Goal: Obtain resource: Download file/media

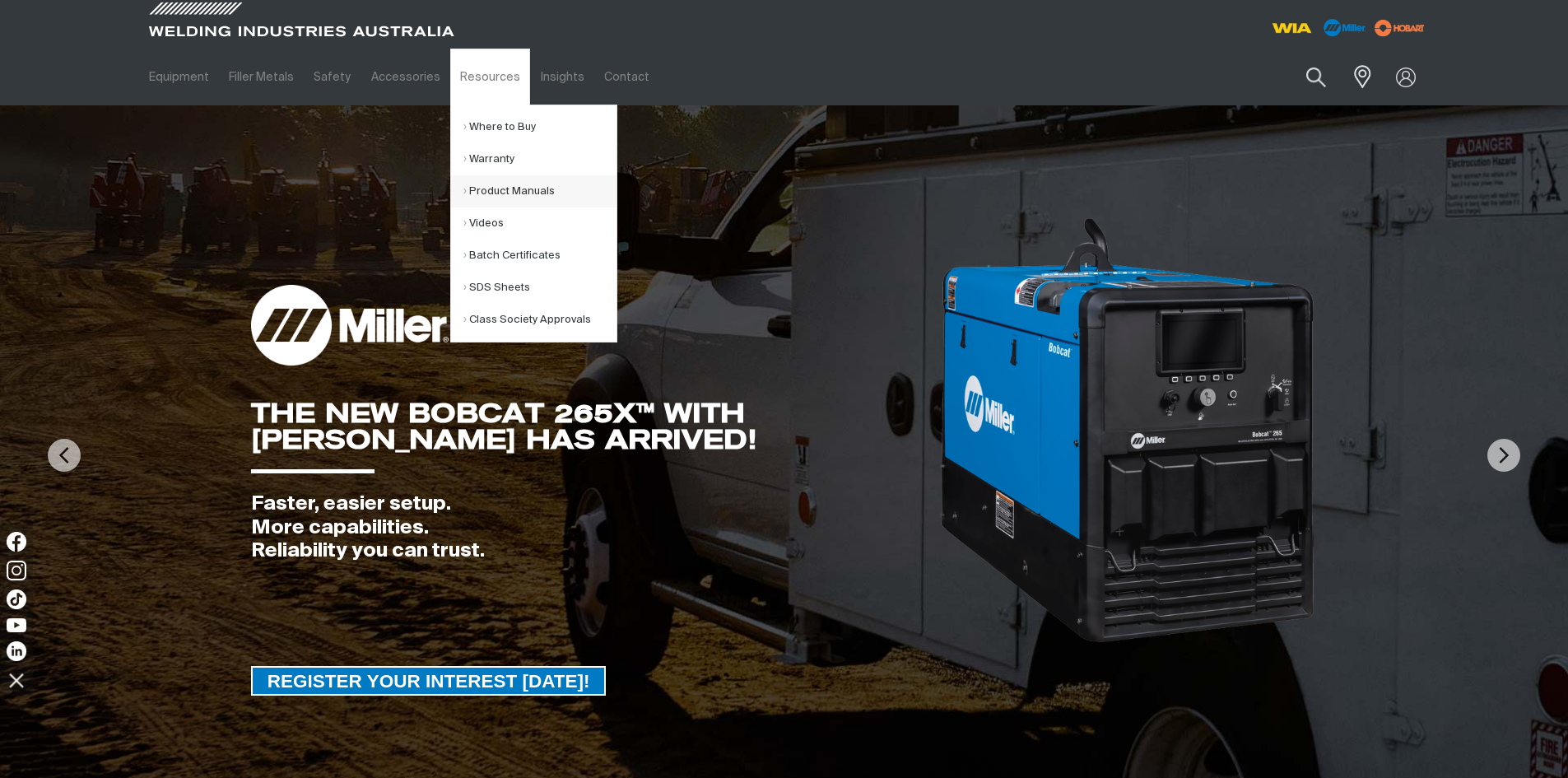
click at [522, 190] on link "Product Manuals" at bounding box center [540, 191] width 153 height 32
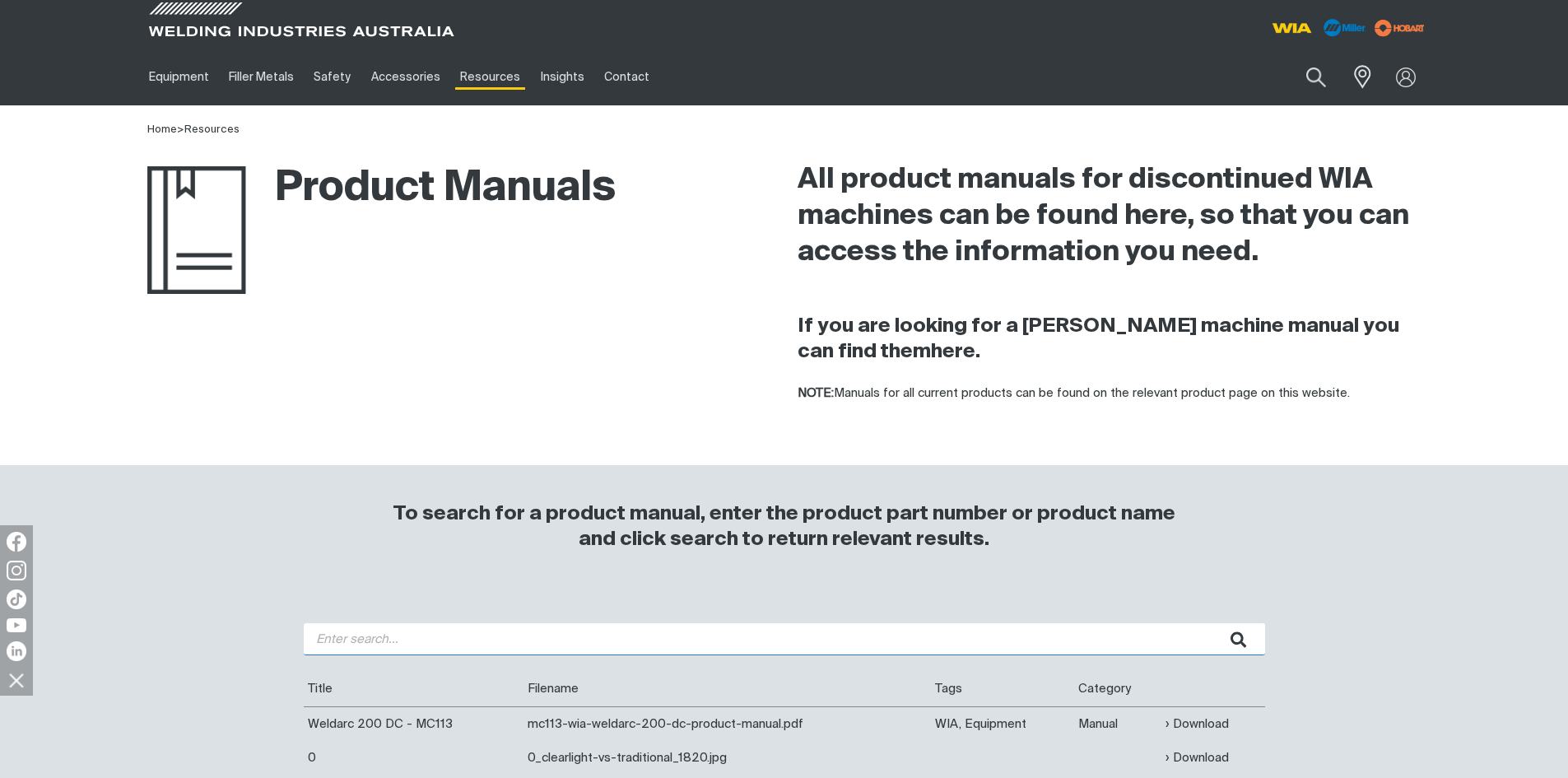
click at [430, 635] on input "search" at bounding box center [785, 639] width 962 height 32
click at [1213, 623] on button "submit" at bounding box center [1239, 639] width 52 height 32
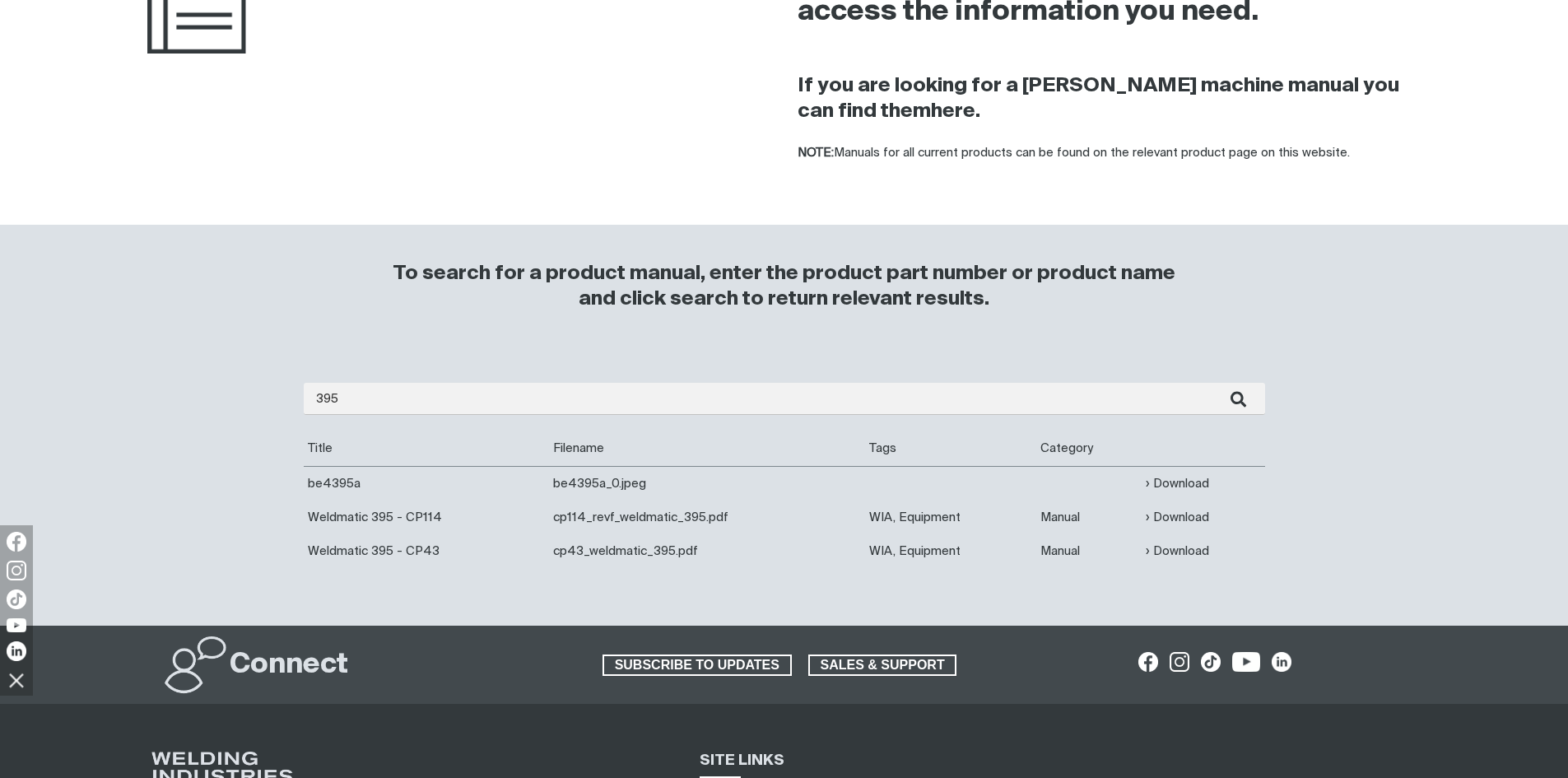
scroll to position [247, 0]
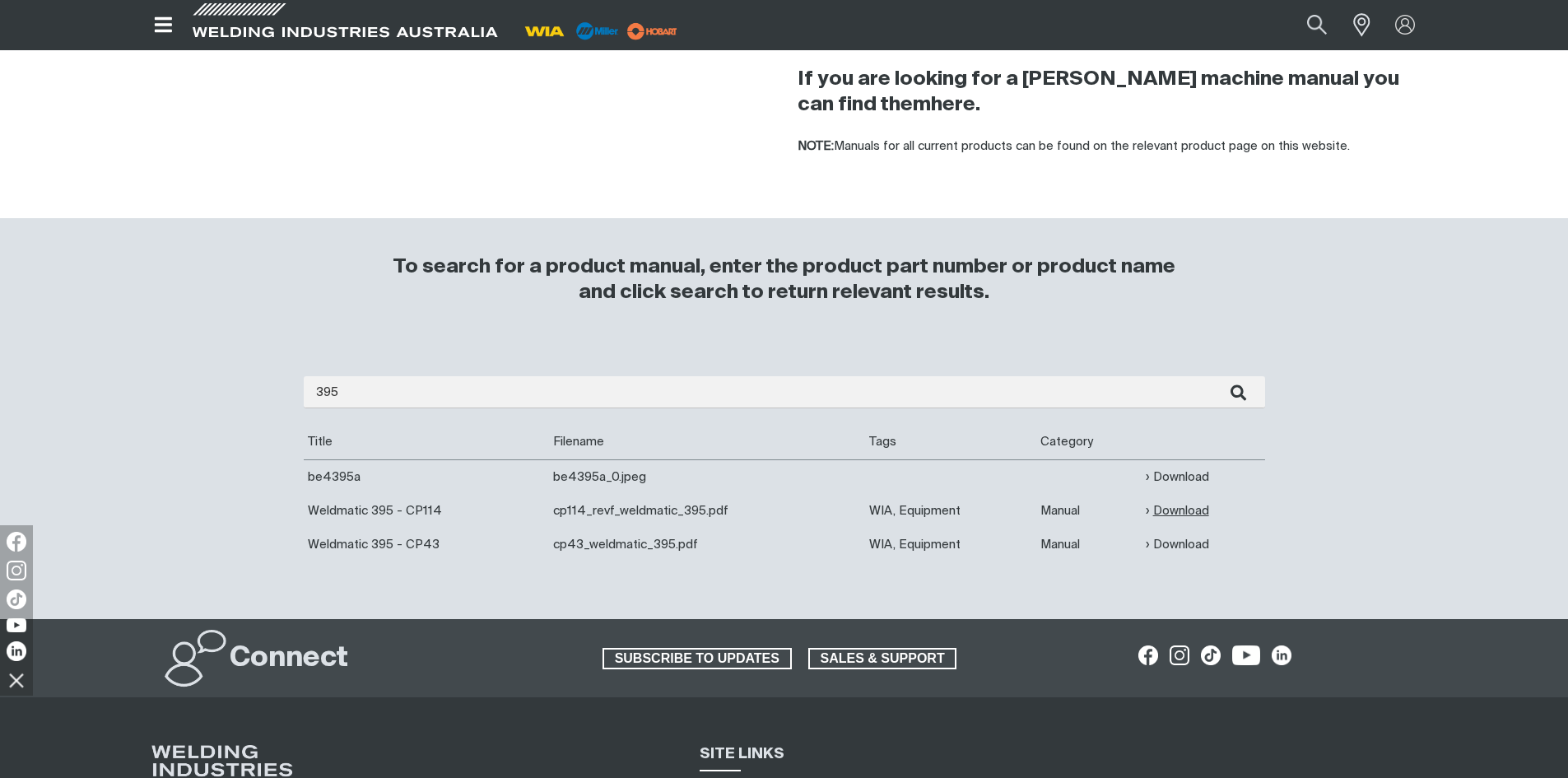
click at [1169, 510] on link "Download" at bounding box center [1177, 511] width 63 height 19
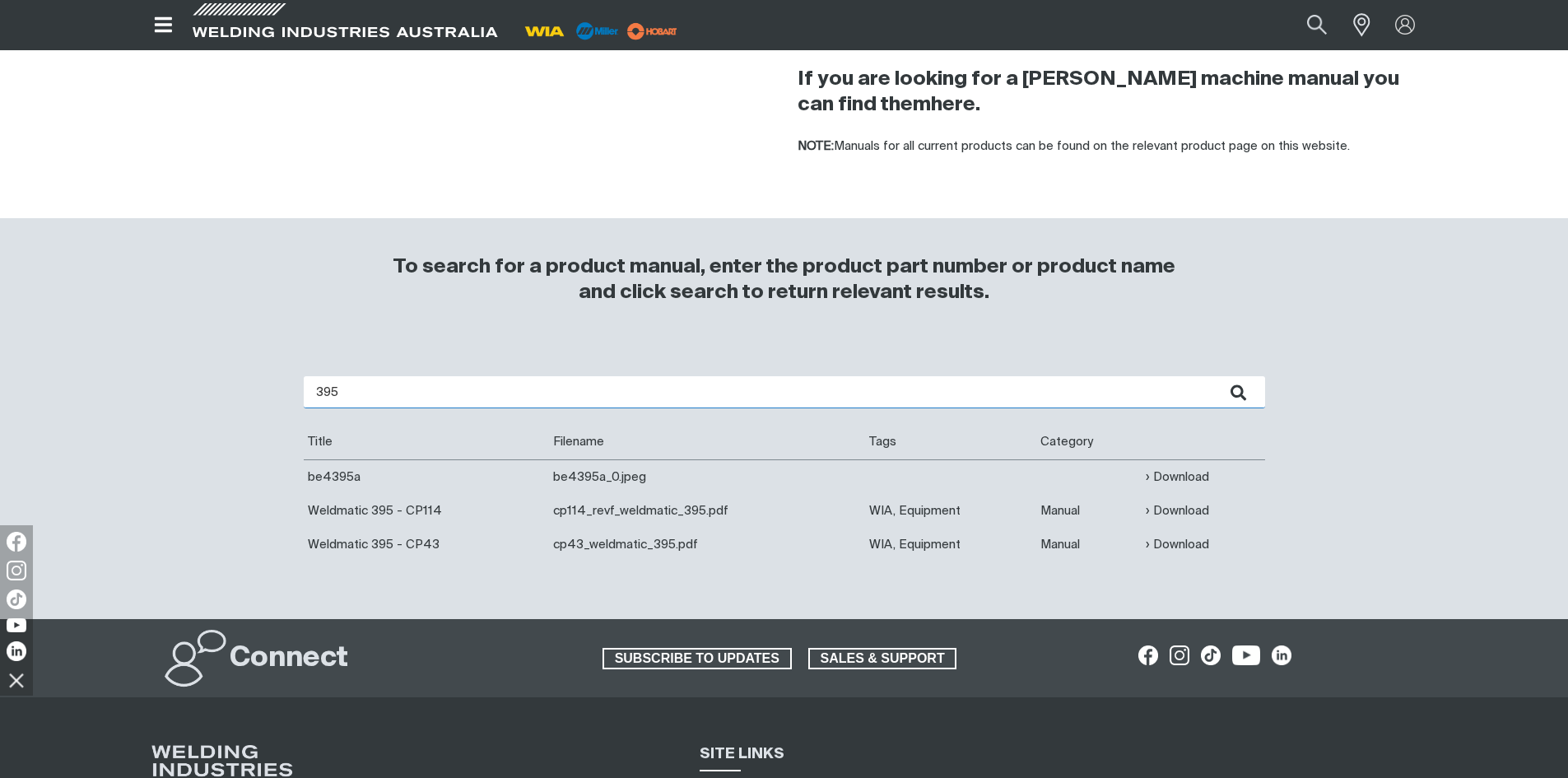
drag, startPoint x: 380, startPoint y: 394, endPoint x: 66, endPoint y: 404, distance: 314.2
click at [66, 405] on div "395 Are you looking for a product manual for a discontinued product? You're in …" at bounding box center [784, 481] width 1568 height 276
click at [1213, 377] on button "submit" at bounding box center [1239, 393] width 52 height 32
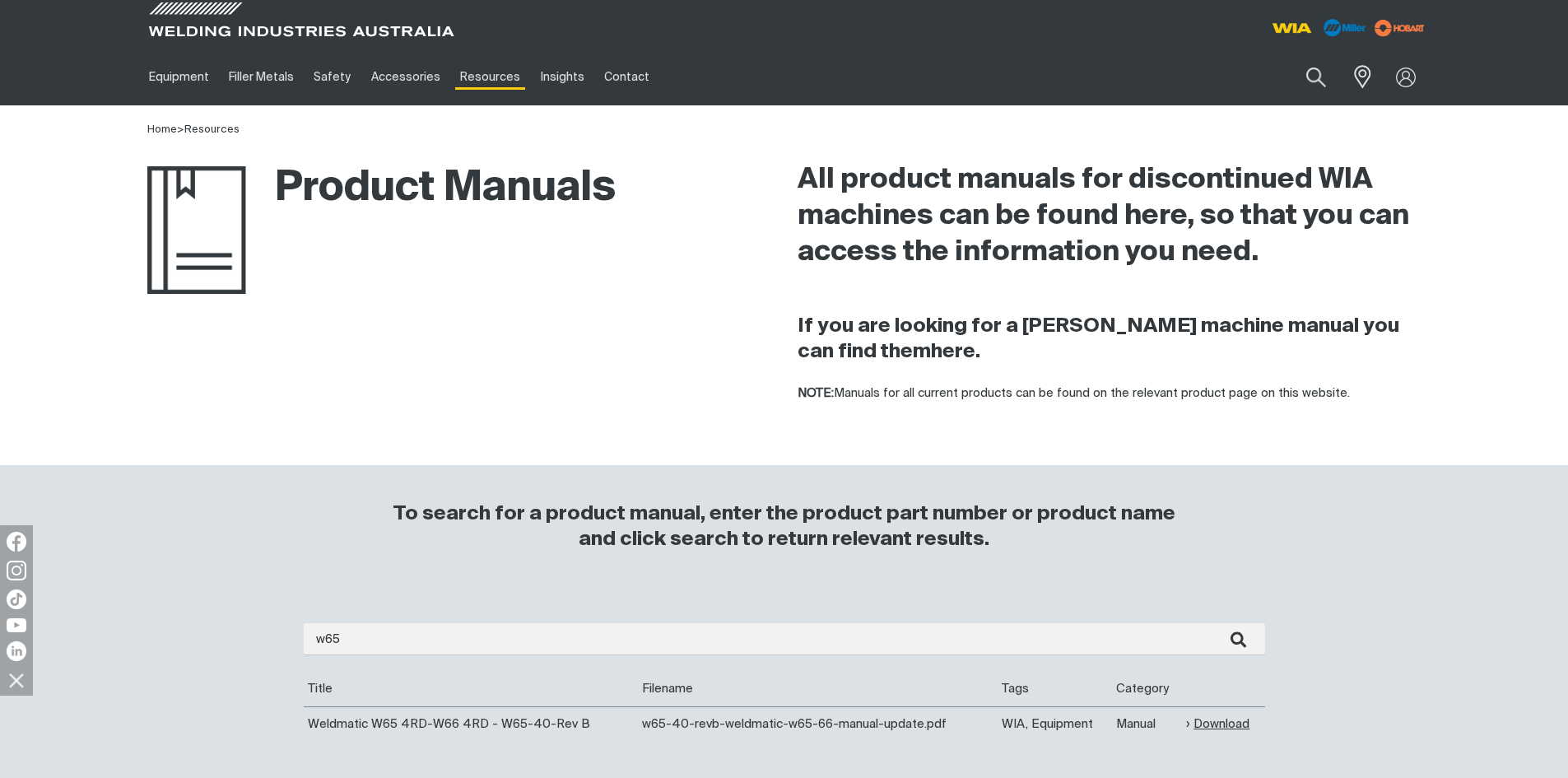
click at [1218, 726] on link "Download" at bounding box center [1218, 725] width 63 height 19
click at [351, 640] on input "w65" at bounding box center [785, 639] width 962 height 32
click at [1213, 623] on button "submit" at bounding box center [1239, 639] width 52 height 32
click at [1215, 726] on link "Download" at bounding box center [1220, 725] width 63 height 19
click at [377, 637] on input "w56" at bounding box center [785, 639] width 962 height 32
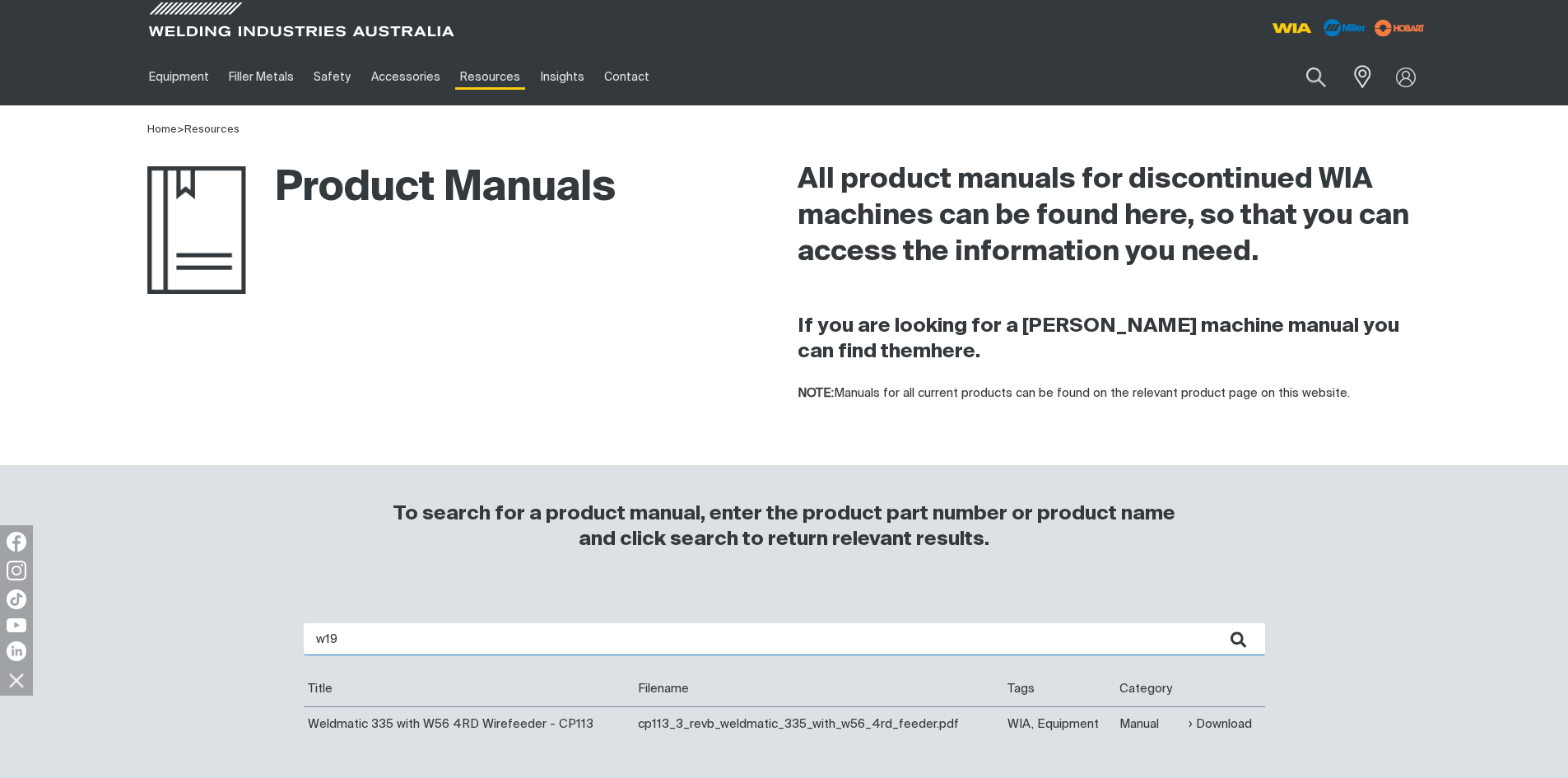
type input "w19"
click at [1213, 623] on button "submit" at bounding box center [1239, 639] width 52 height 32
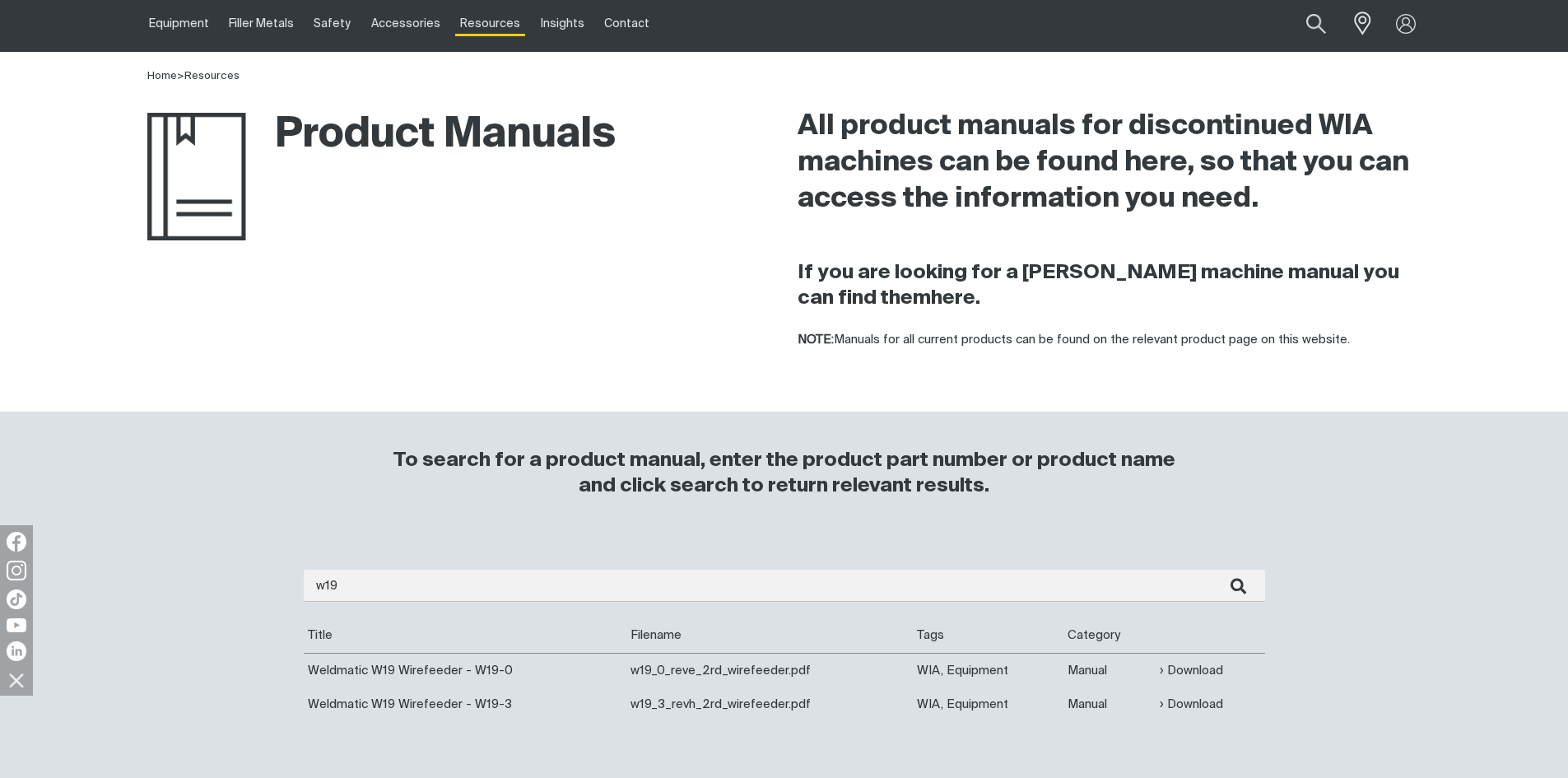
scroll to position [82, 0]
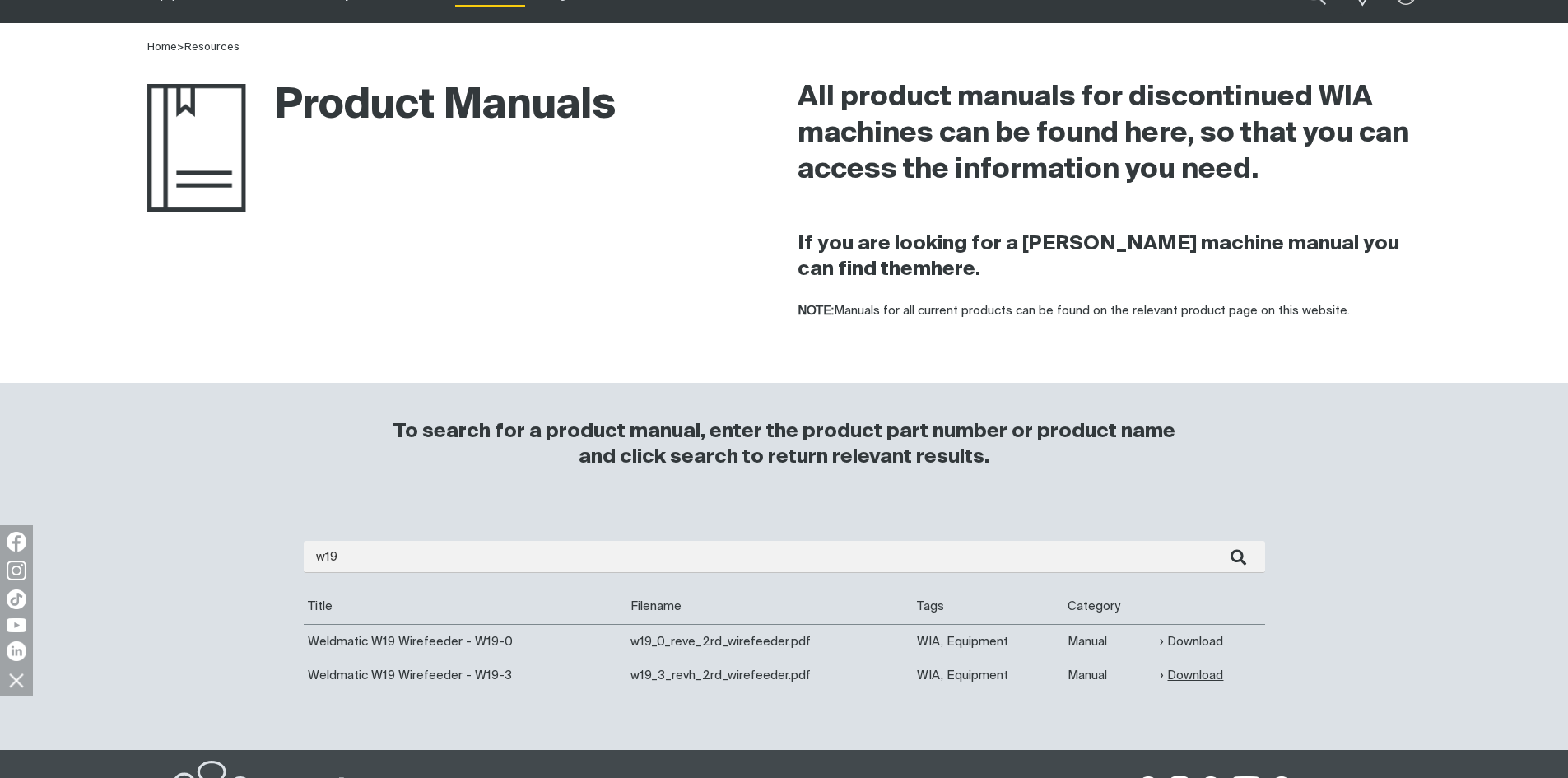
click at [1185, 674] on link "Download" at bounding box center [1191, 675] width 63 height 19
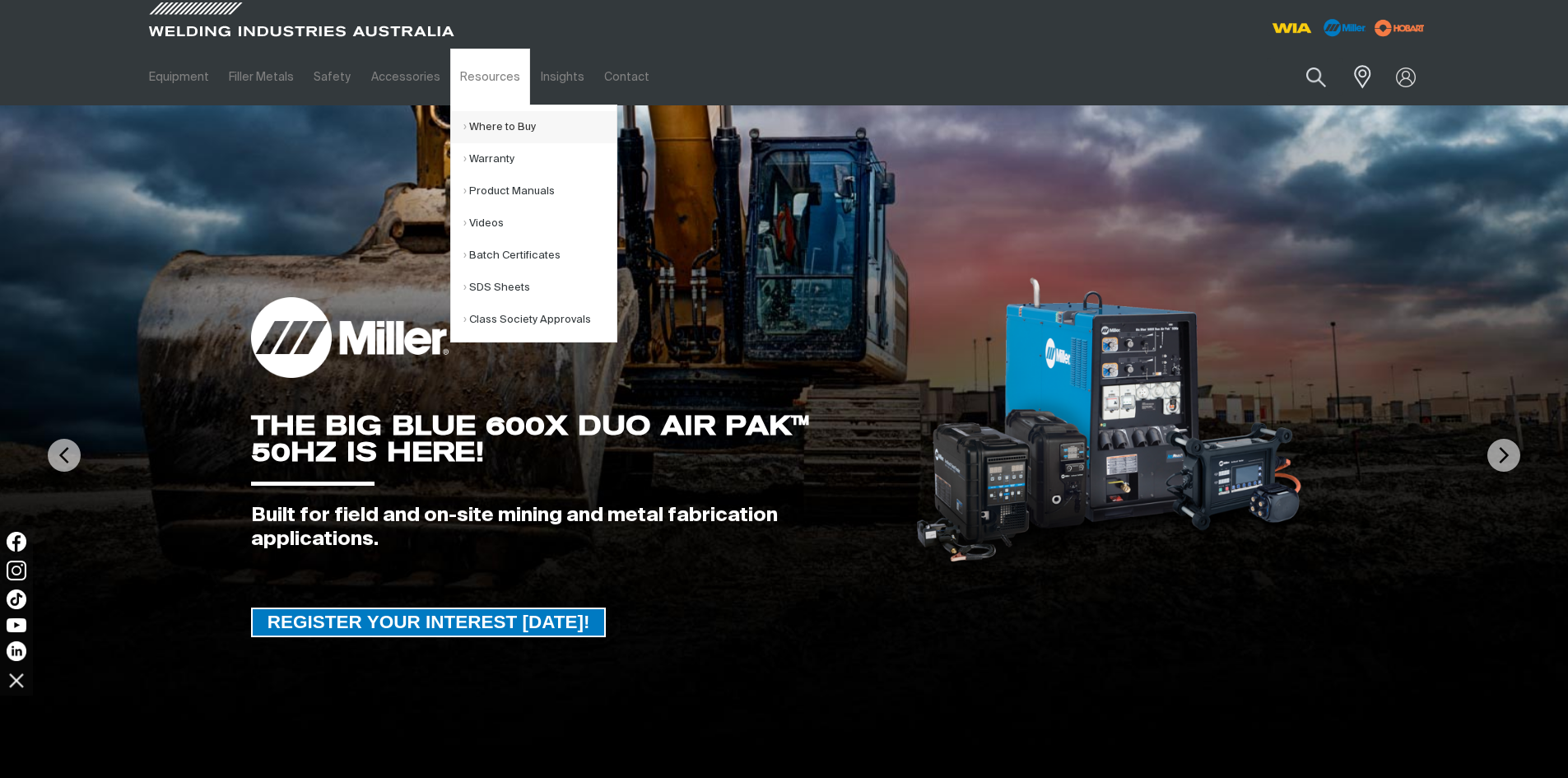
click at [492, 130] on link "Where to Buy" at bounding box center [540, 127] width 153 height 32
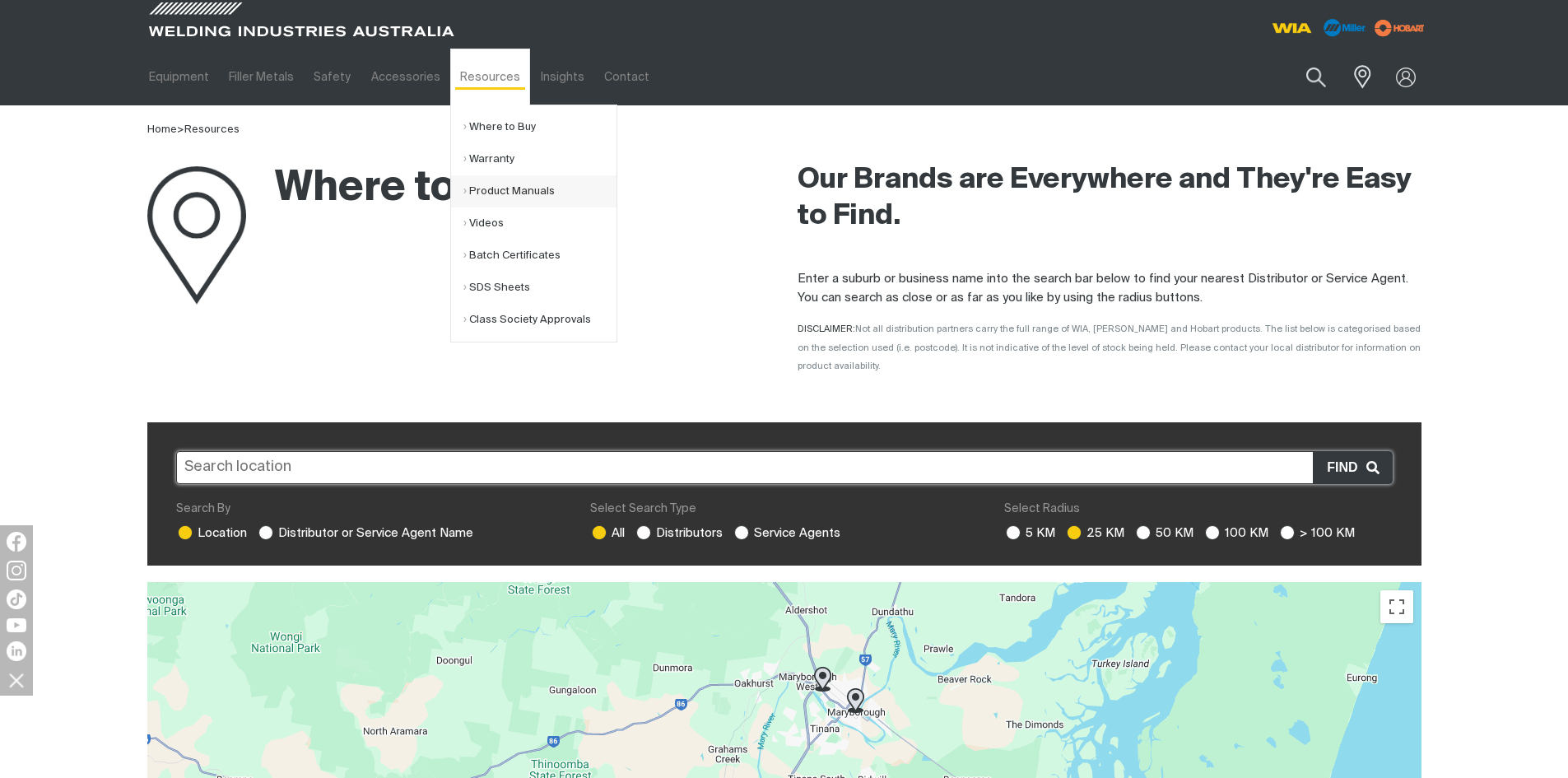
click at [509, 187] on link "Product Manuals" at bounding box center [540, 191] width 153 height 32
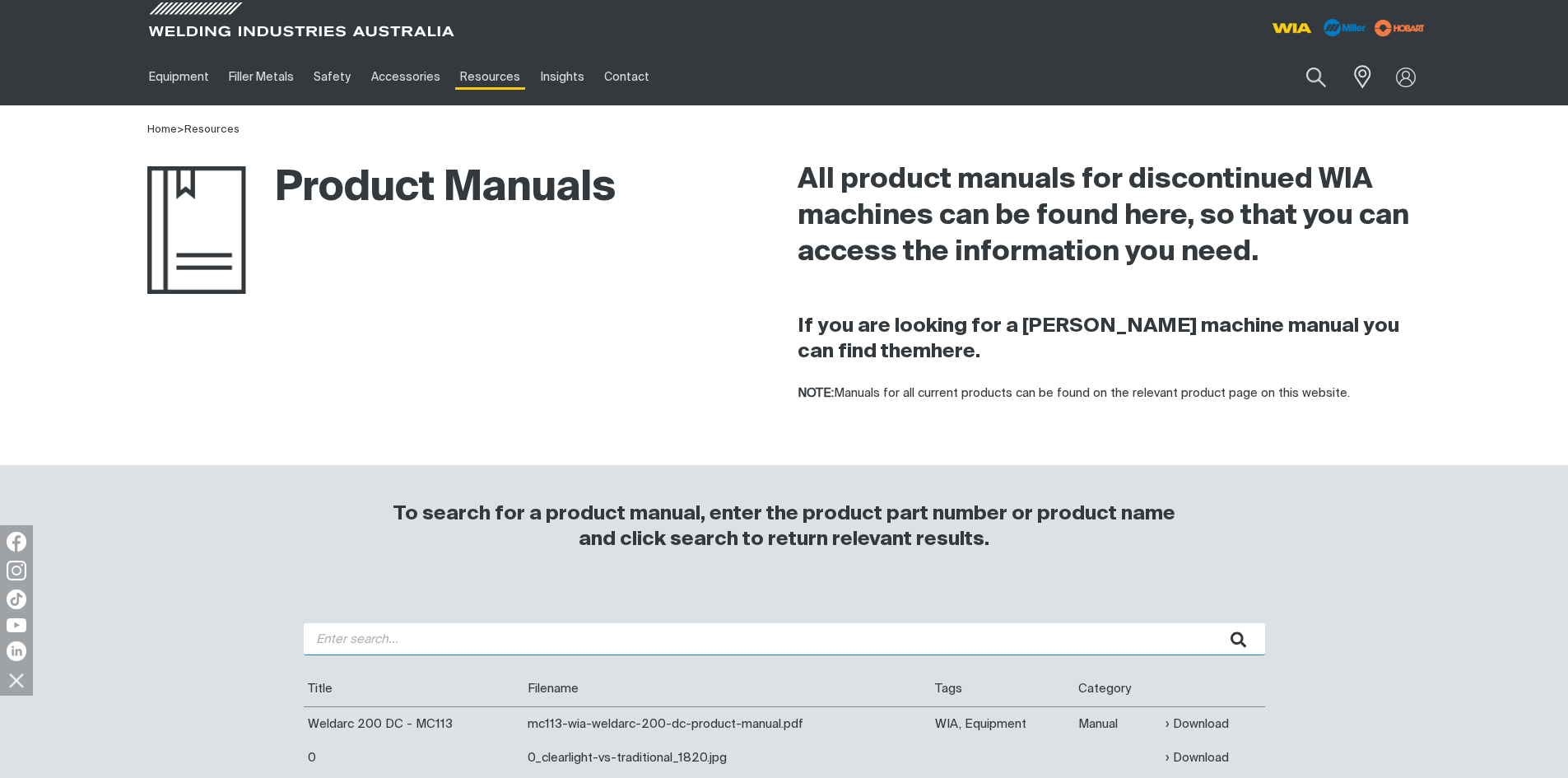
click at [381, 642] on input "search" at bounding box center [785, 639] width 962 height 32
type input "150"
click at [1213, 623] on button "submit" at bounding box center [1239, 639] width 52 height 32
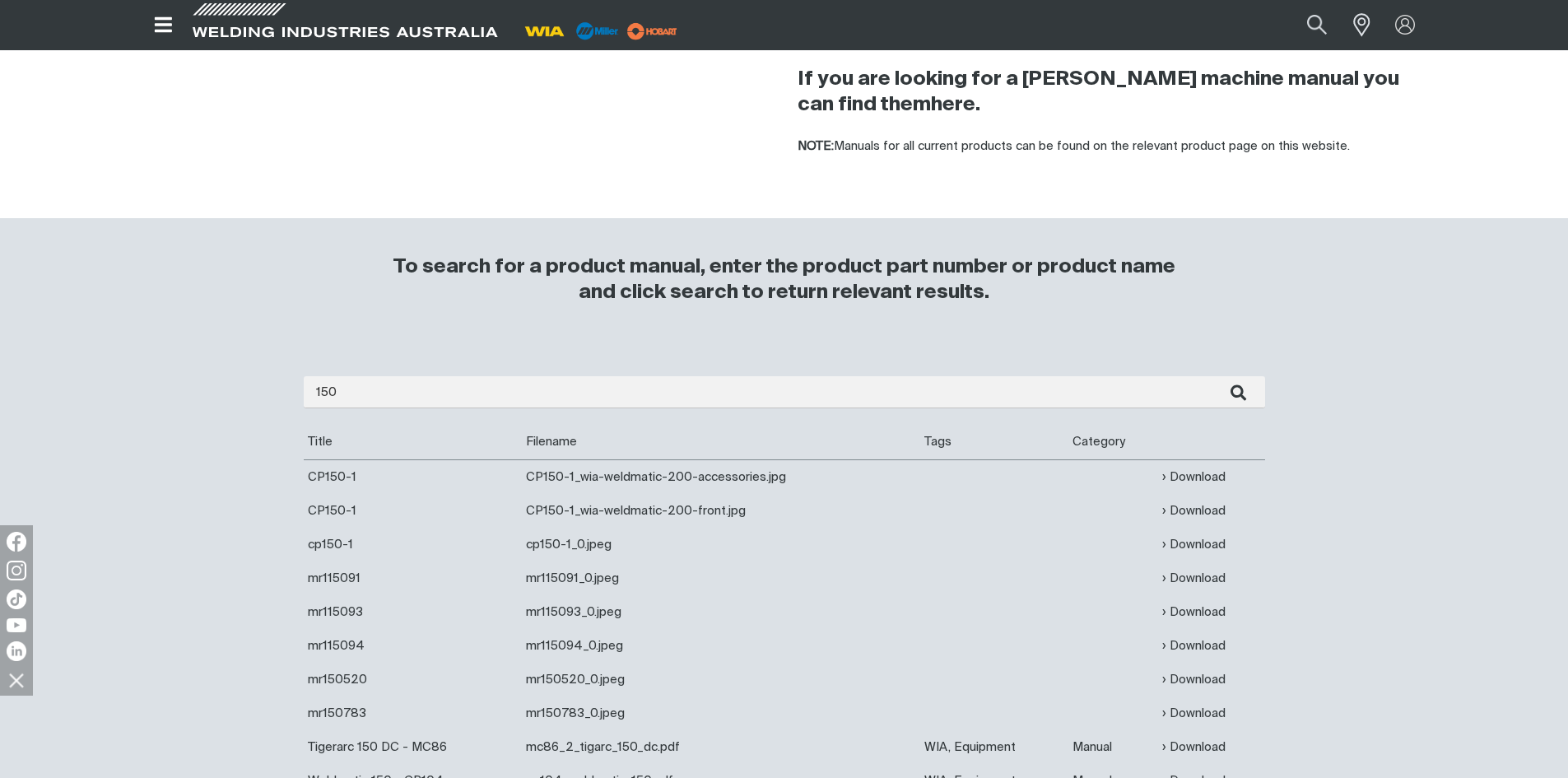
scroll to position [329, 0]
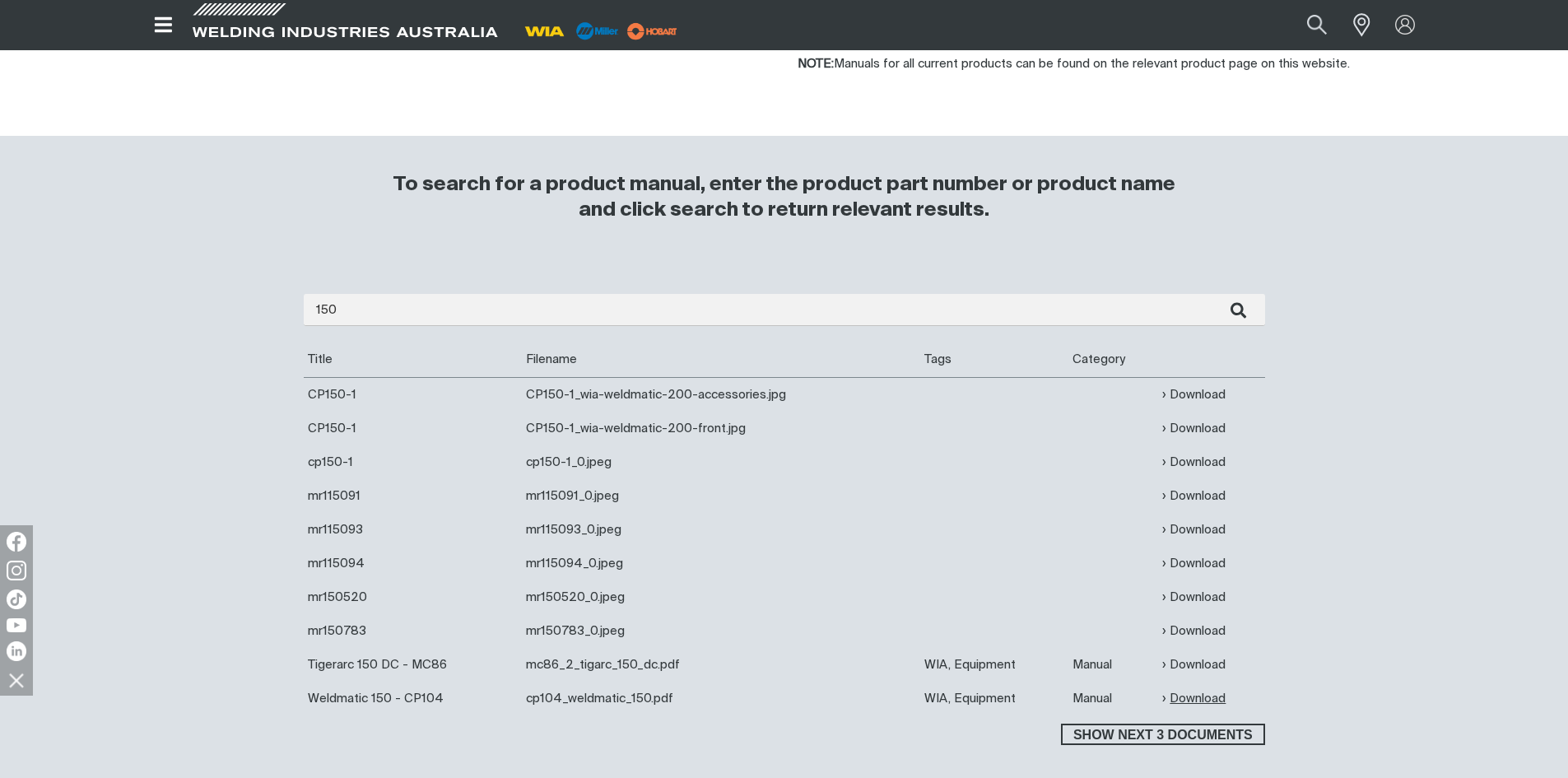
click at [1197, 697] on link "Download" at bounding box center [1194, 699] width 63 height 19
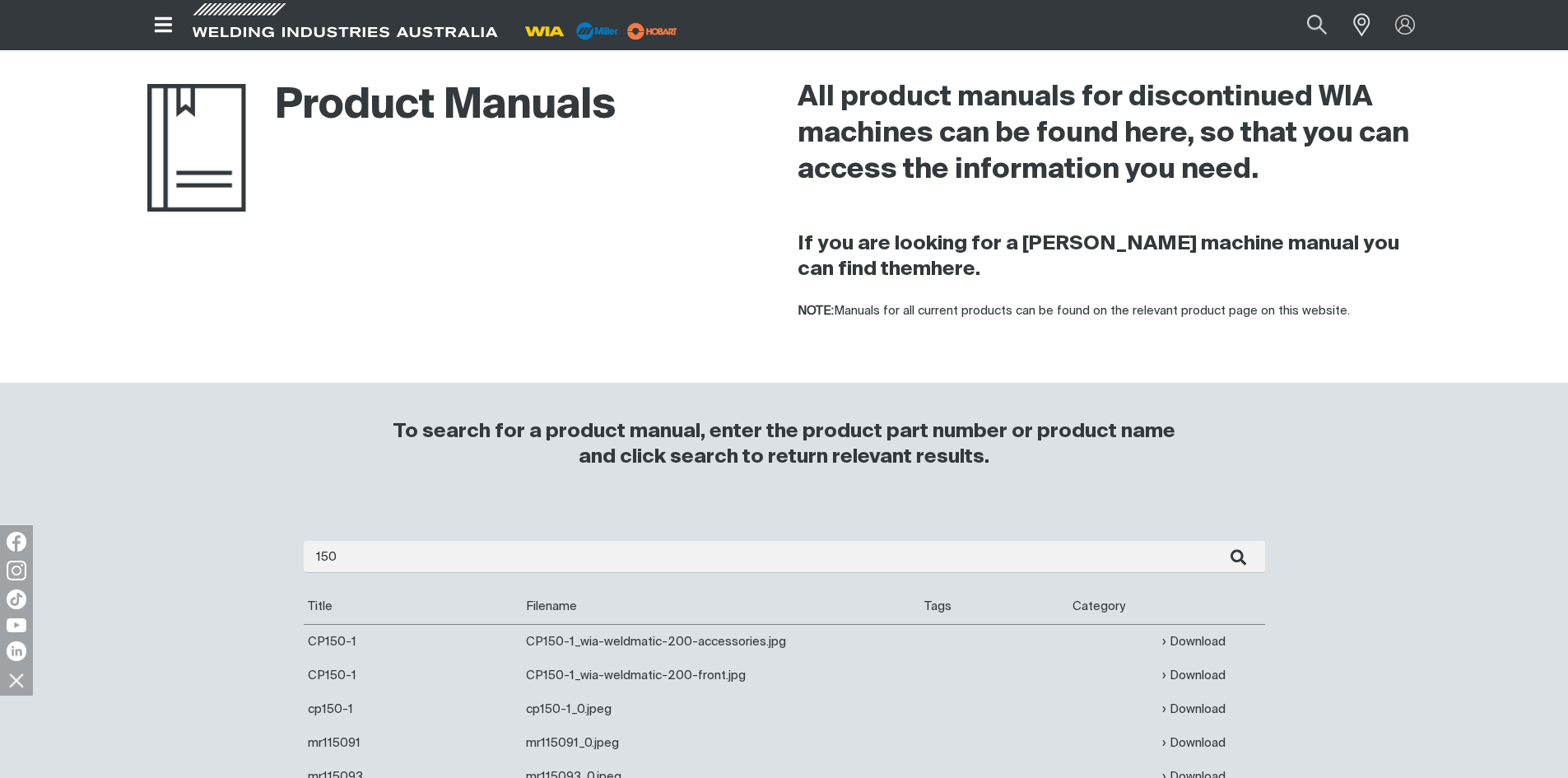
scroll to position [0, 0]
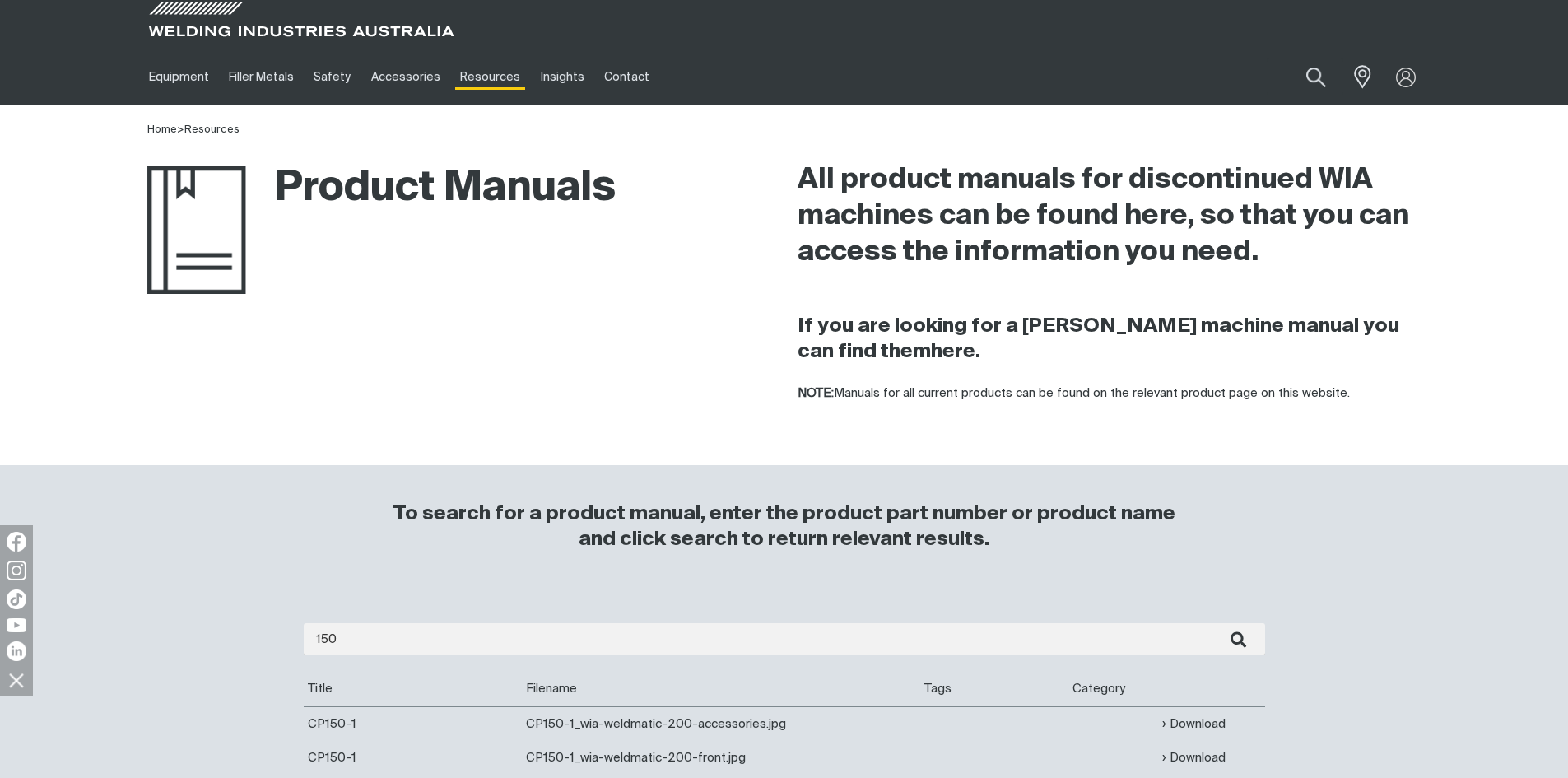
drag, startPoint x: 237, startPoint y: 304, endPoint x: 243, endPoint y: 131, distance: 173.1
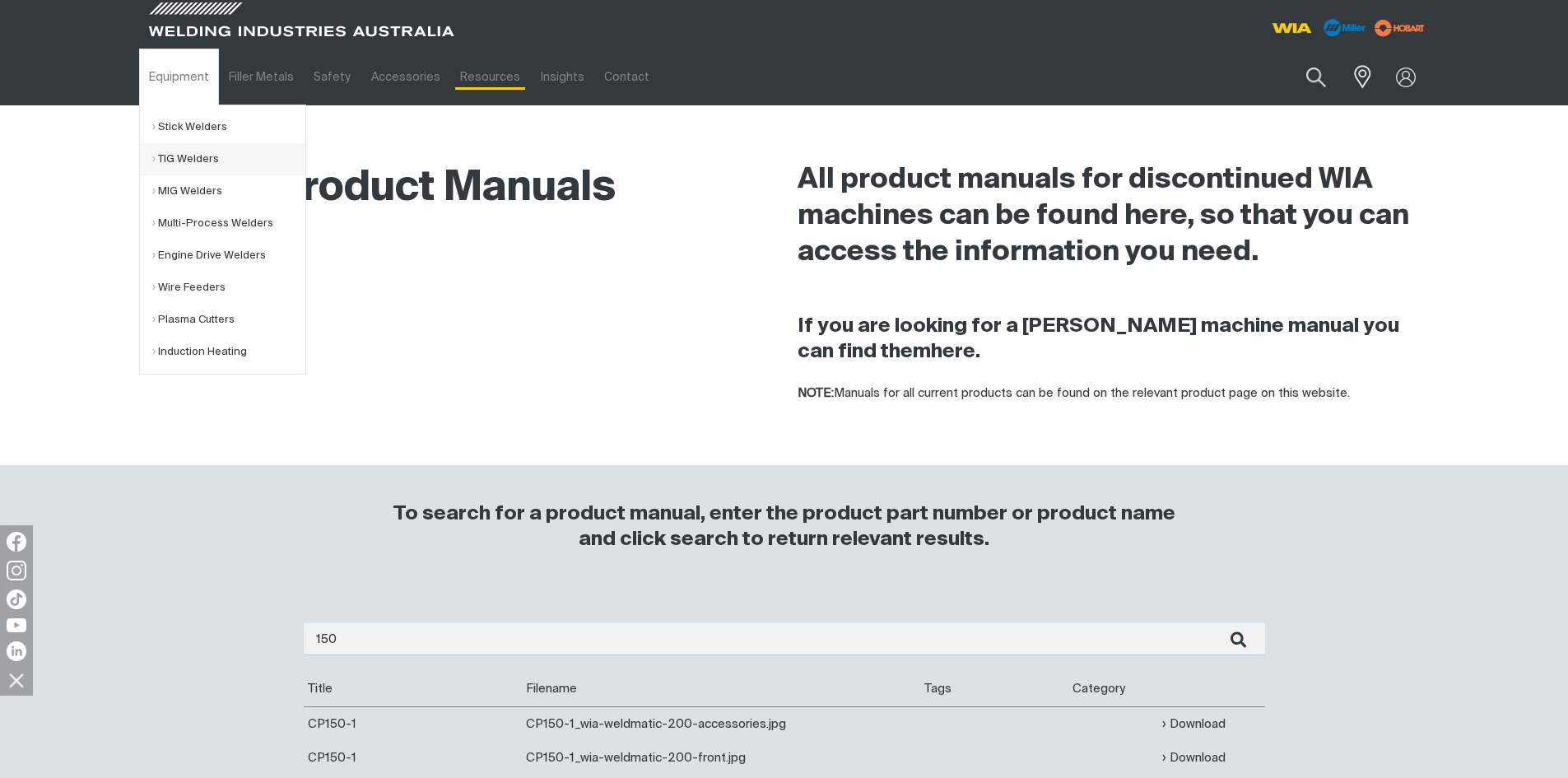
click at [177, 160] on link "TIG Welders" at bounding box center [229, 159] width 153 height 32
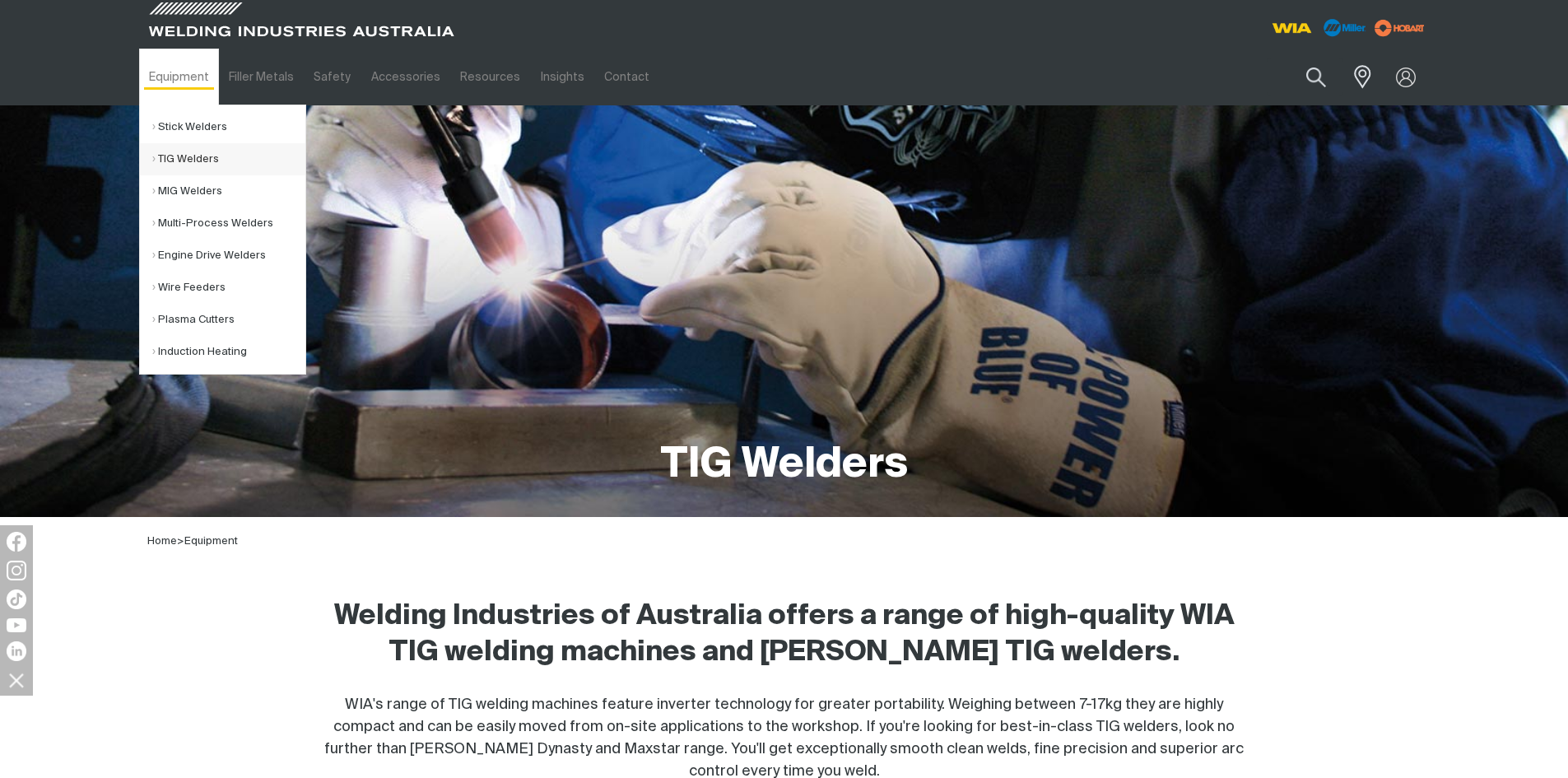
click at [185, 158] on link "TIG Welders" at bounding box center [229, 159] width 153 height 32
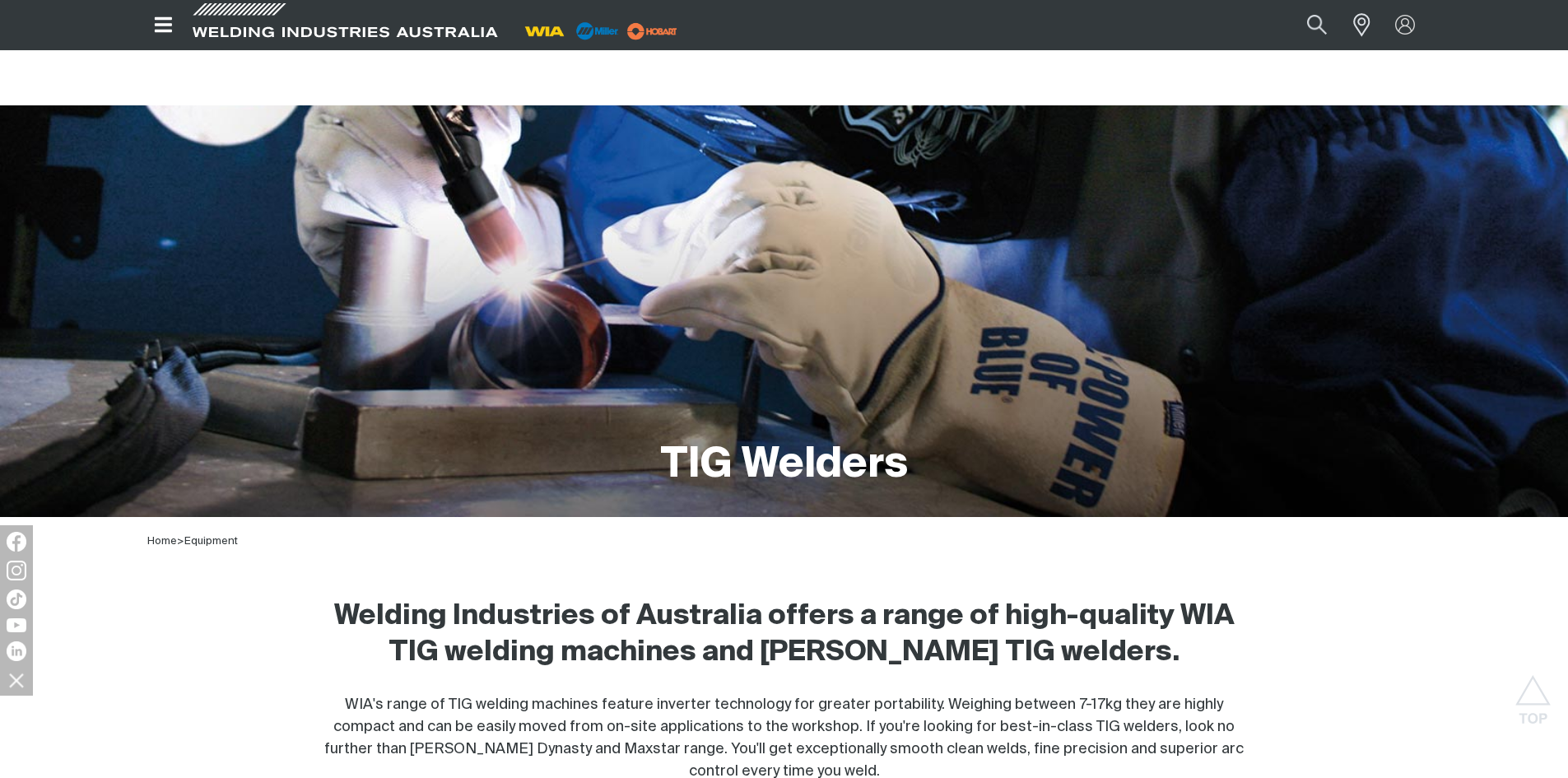
drag, startPoint x: 442, startPoint y: 457, endPoint x: 427, endPoint y: 234, distance: 223.5
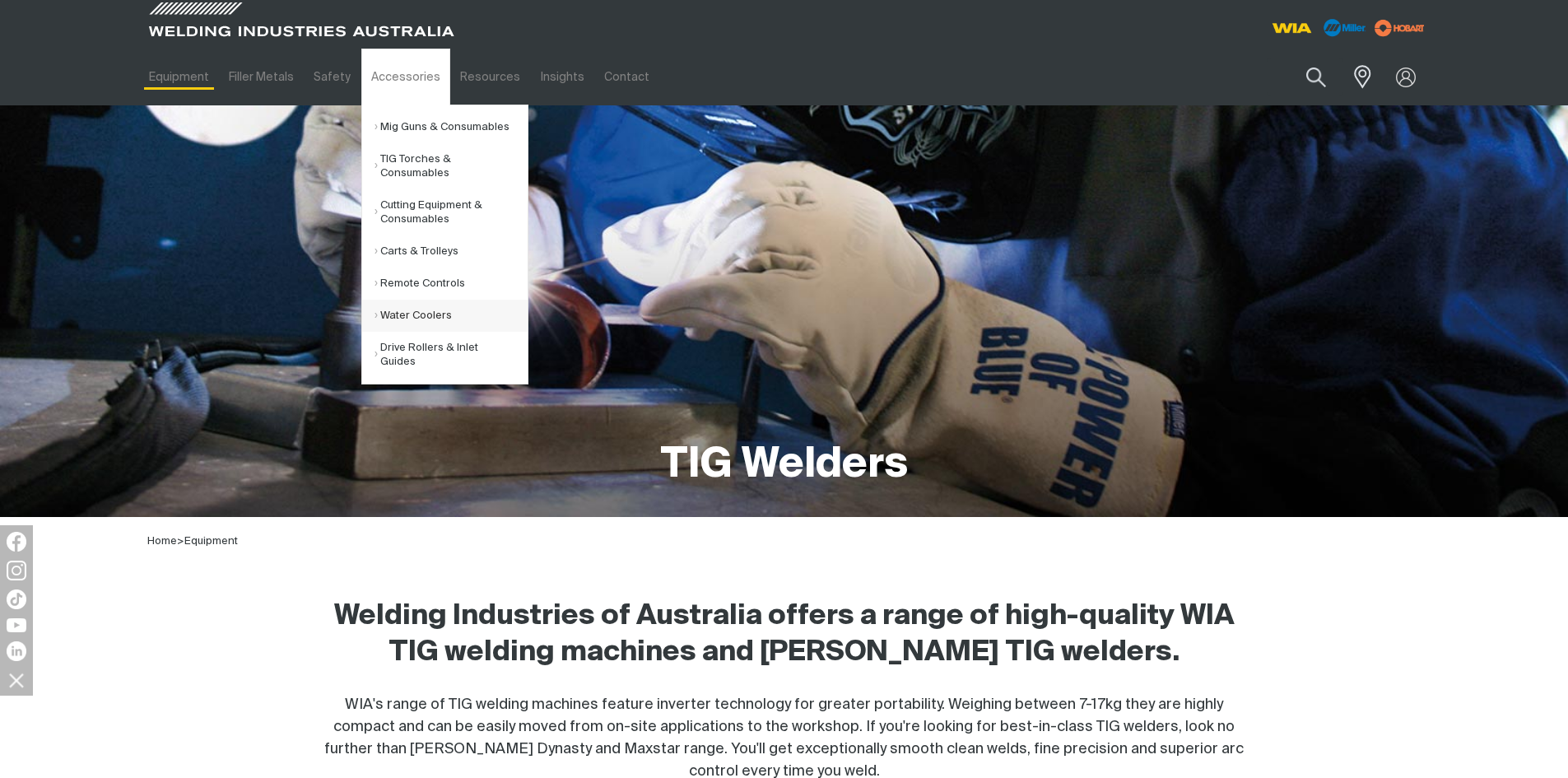
click at [403, 316] on link "Water Coolers" at bounding box center [451, 315] width 153 height 32
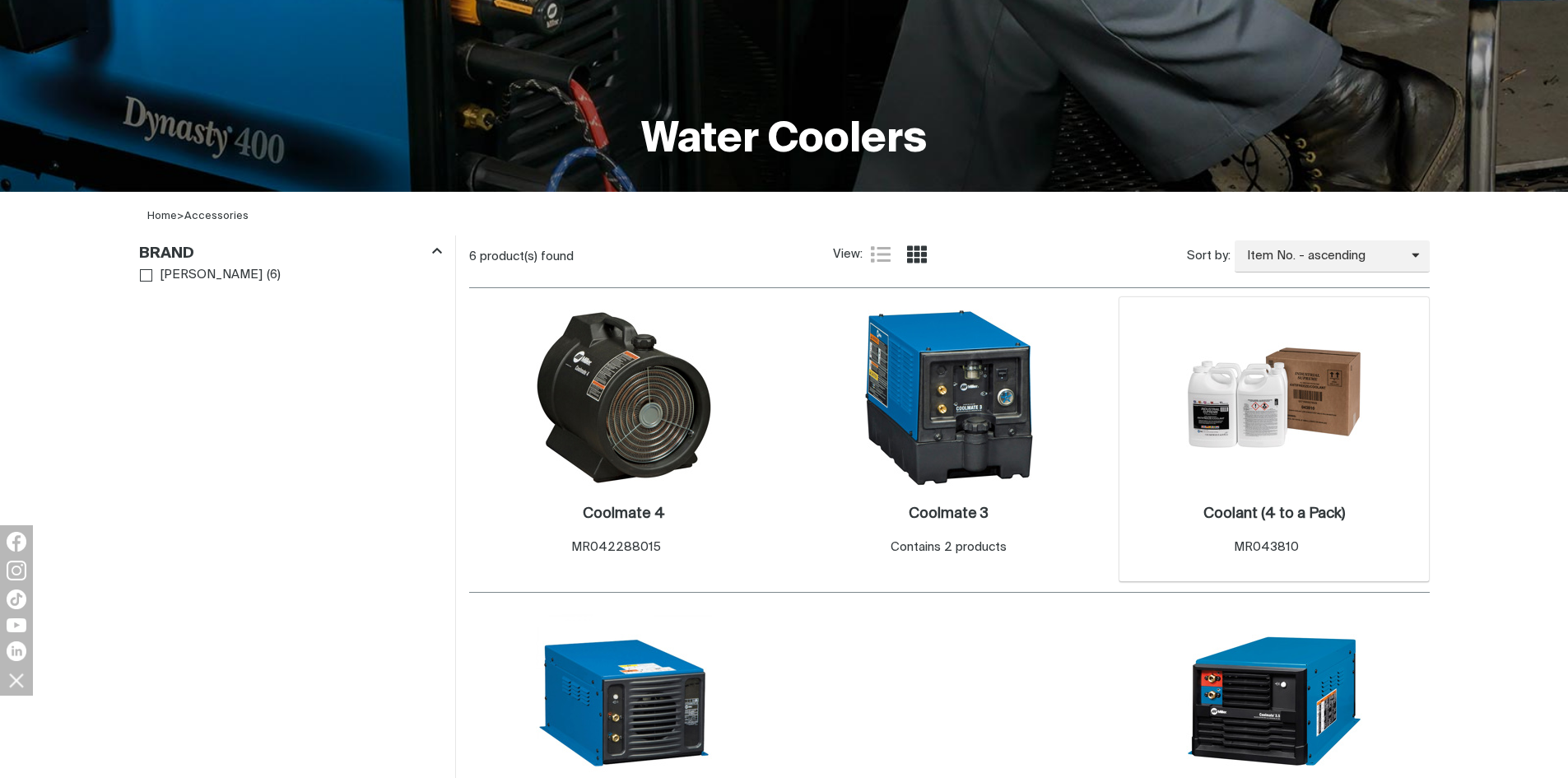
scroll to position [329, 0]
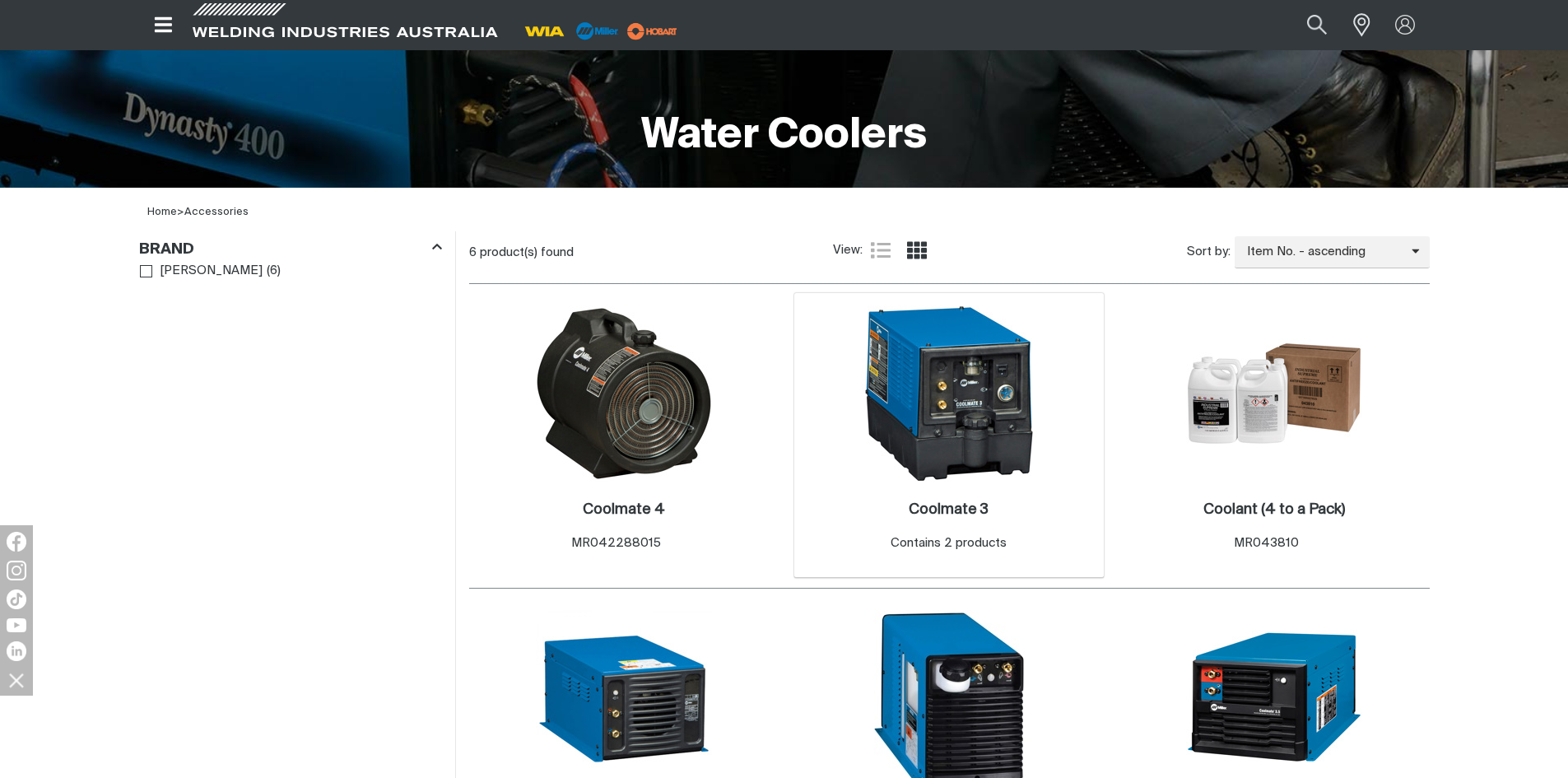
click at [982, 392] on img at bounding box center [949, 393] width 176 height 176
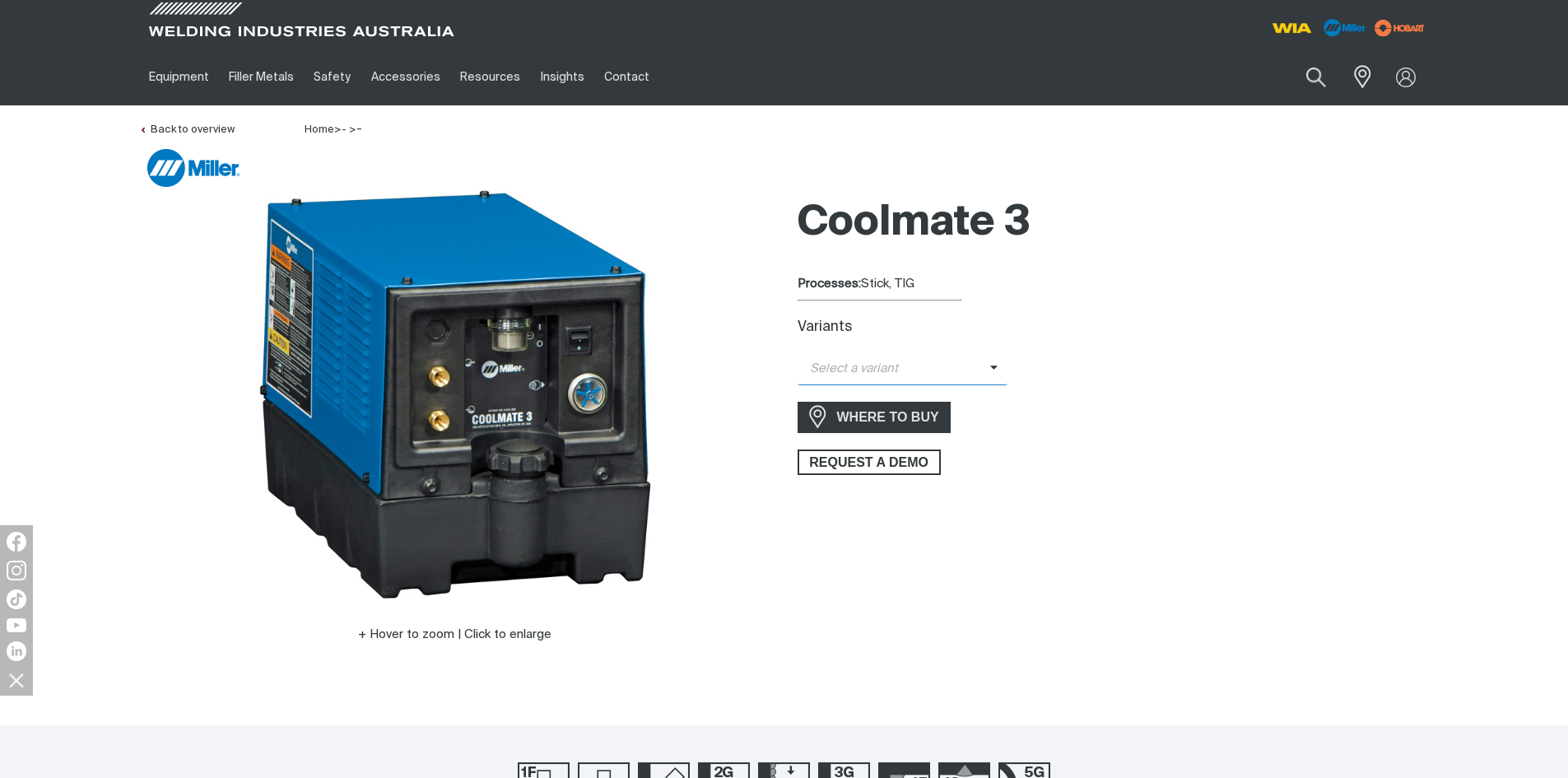
click at [994, 366] on span at bounding box center [999, 370] width 18 height 19
click at [851, 421] on span "Coolmate 3 - 240V" at bounding box center [903, 422] width 211 height 25
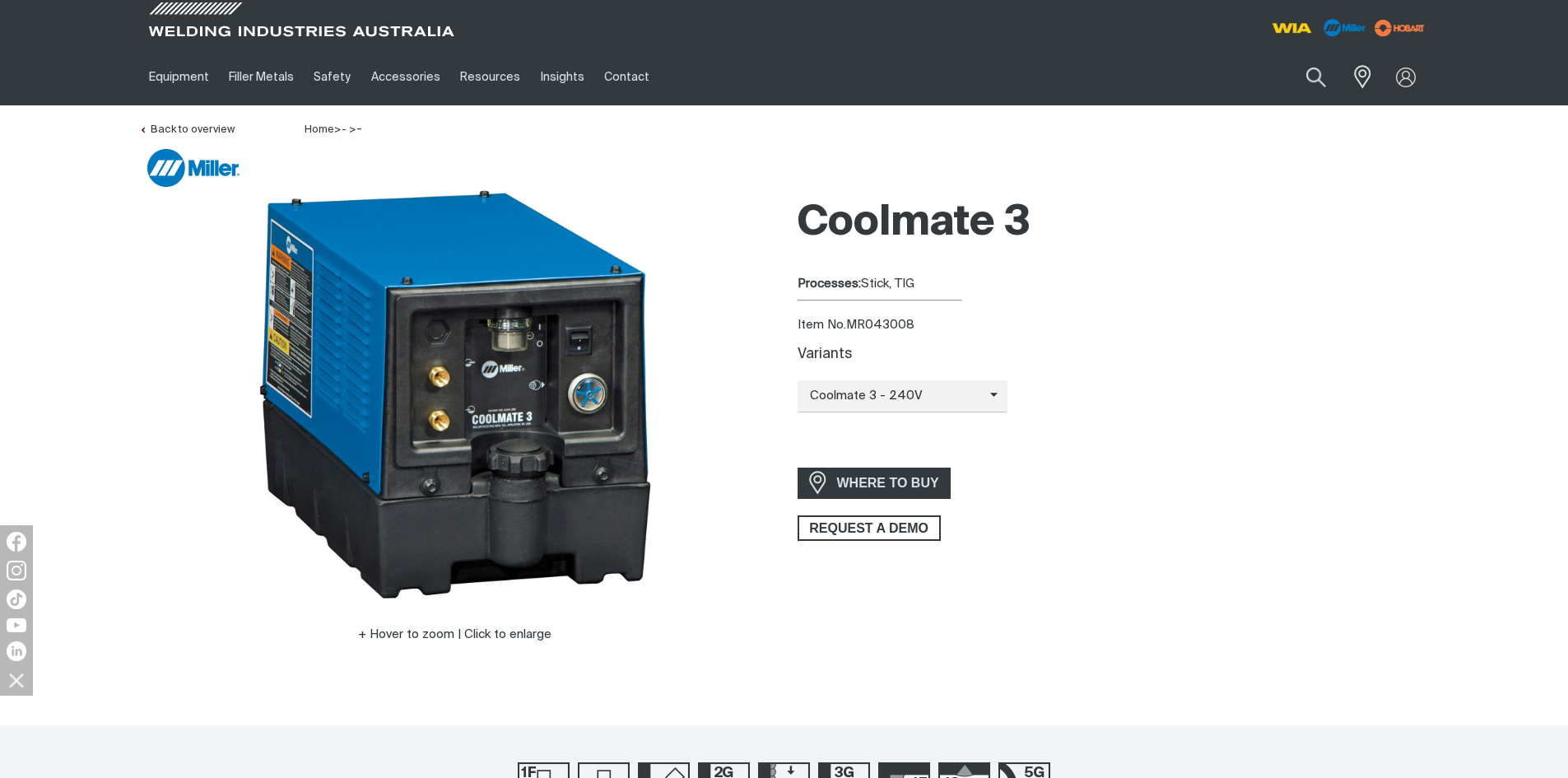
click at [893, 322] on div "Item No. MR043008" at bounding box center [1114, 326] width 632 height 19
copy div "MR043008"
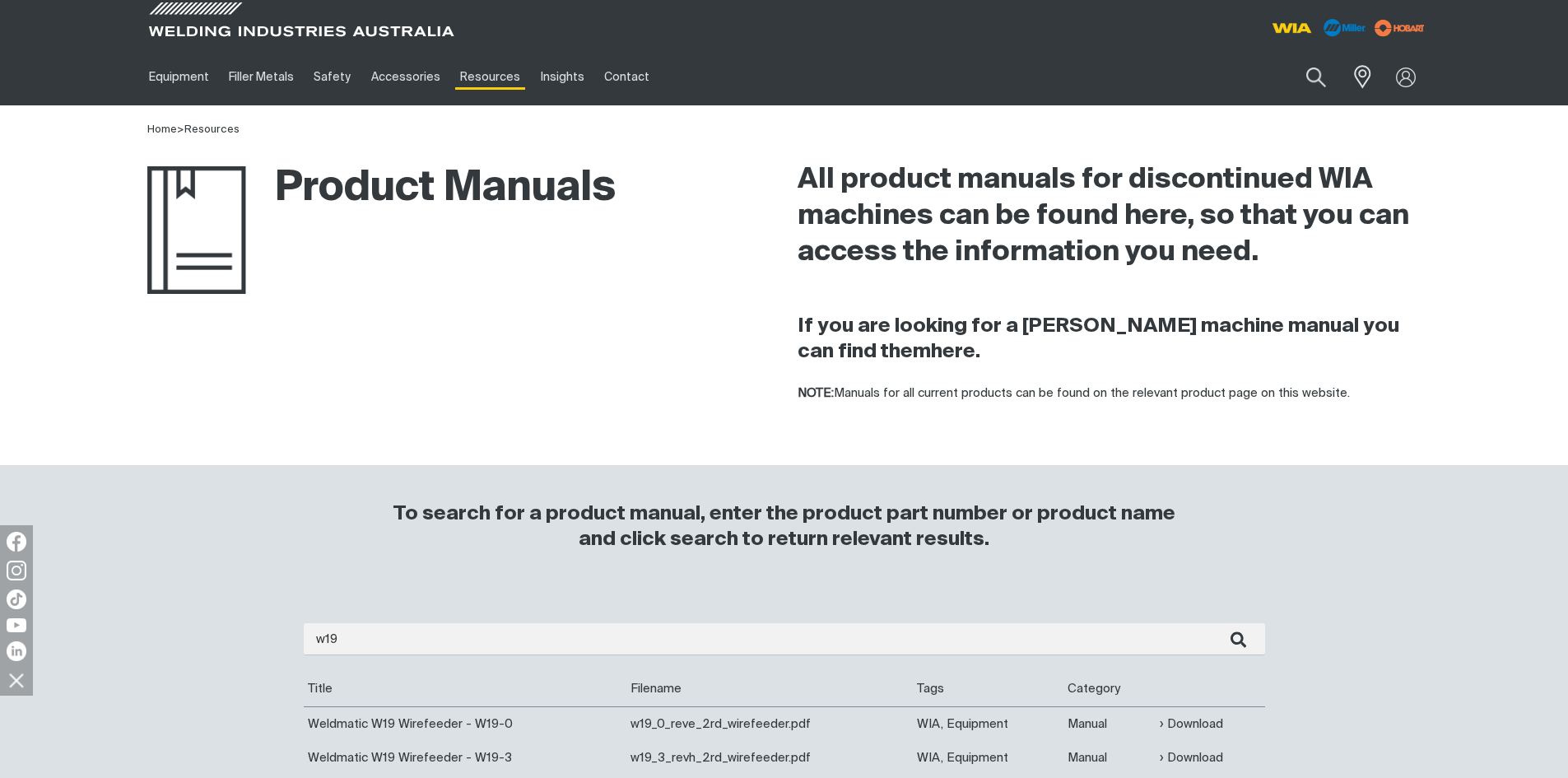
scroll to position [82, 0]
